Goal: Transaction & Acquisition: Book appointment/travel/reservation

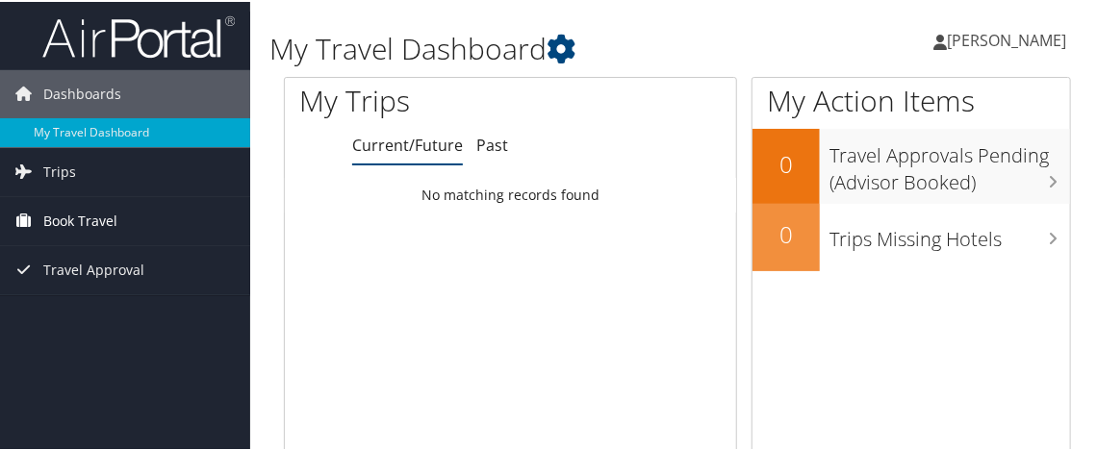
click at [107, 212] on span "Book Travel" at bounding box center [80, 219] width 74 height 48
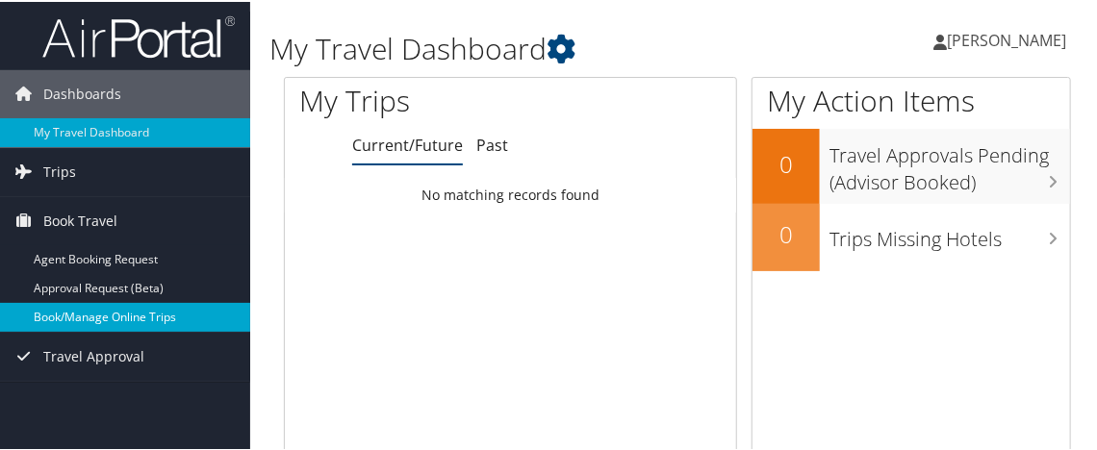
click at [119, 316] on link "Book/Manage Online Trips" at bounding box center [125, 315] width 250 height 29
